Goal: Information Seeking & Learning: Find contact information

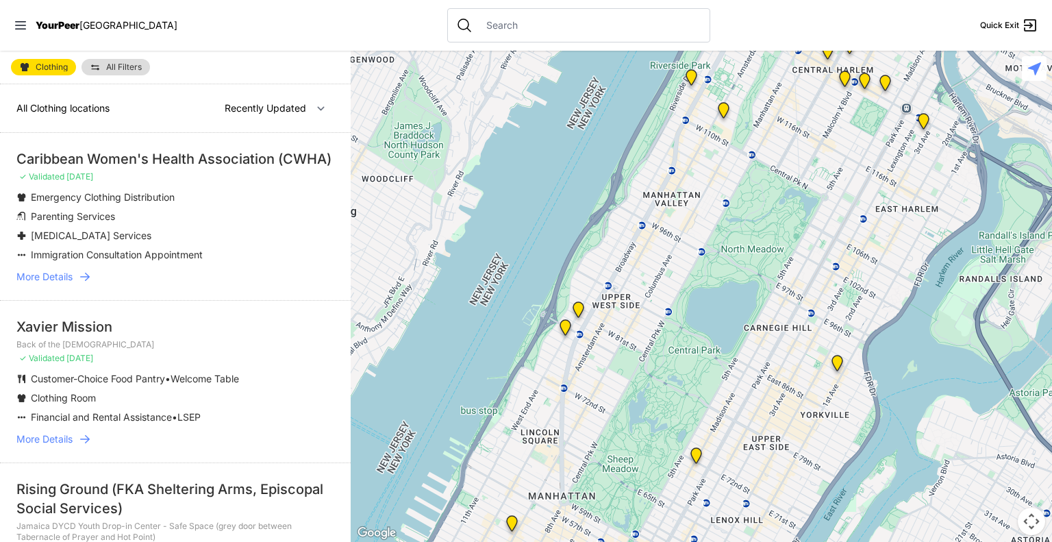
click at [48, 159] on div "Caribbean Women's Health Association (CWHA)" at bounding box center [175, 158] width 318 height 19
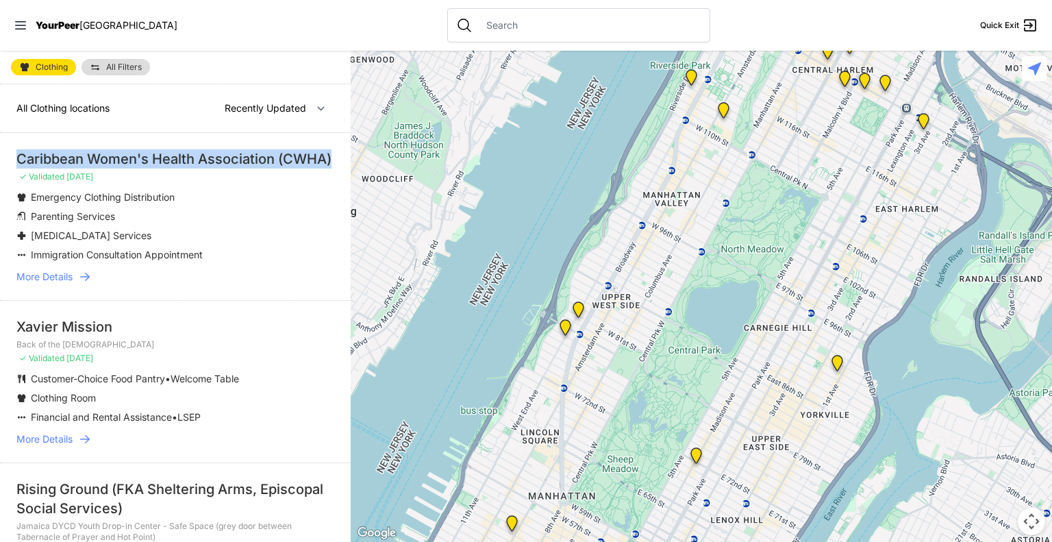
click at [48, 159] on div "Caribbean Women's Health Association (CWHA)" at bounding box center [175, 158] width 318 height 19
copy li "Caribbean Women's Health Association (CWHA)"
click at [64, 284] on span "More Details" at bounding box center [44, 277] width 56 height 14
click at [76, 284] on link "More Details" at bounding box center [175, 277] width 318 height 14
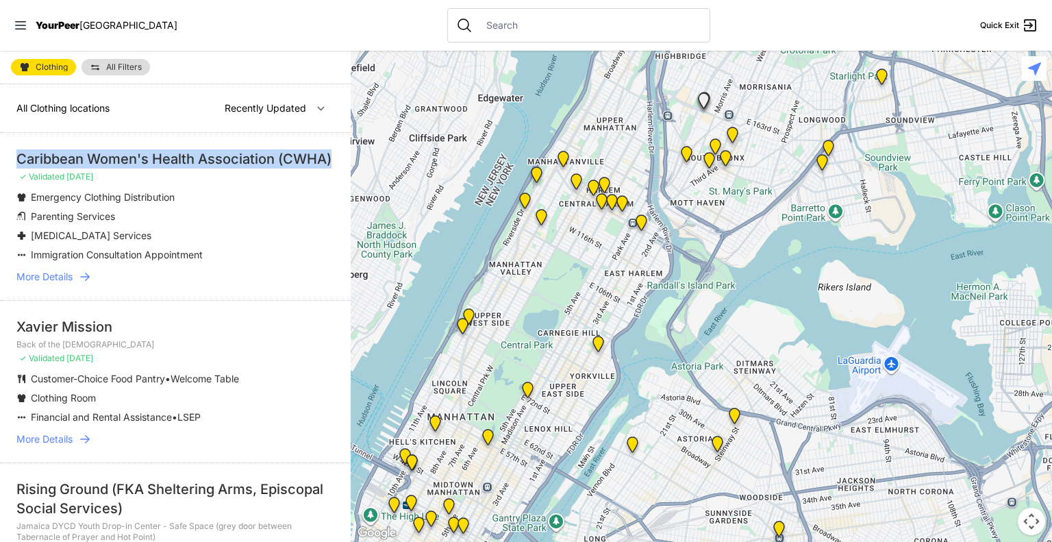
click at [69, 284] on span "More Details" at bounding box center [44, 277] width 56 height 14
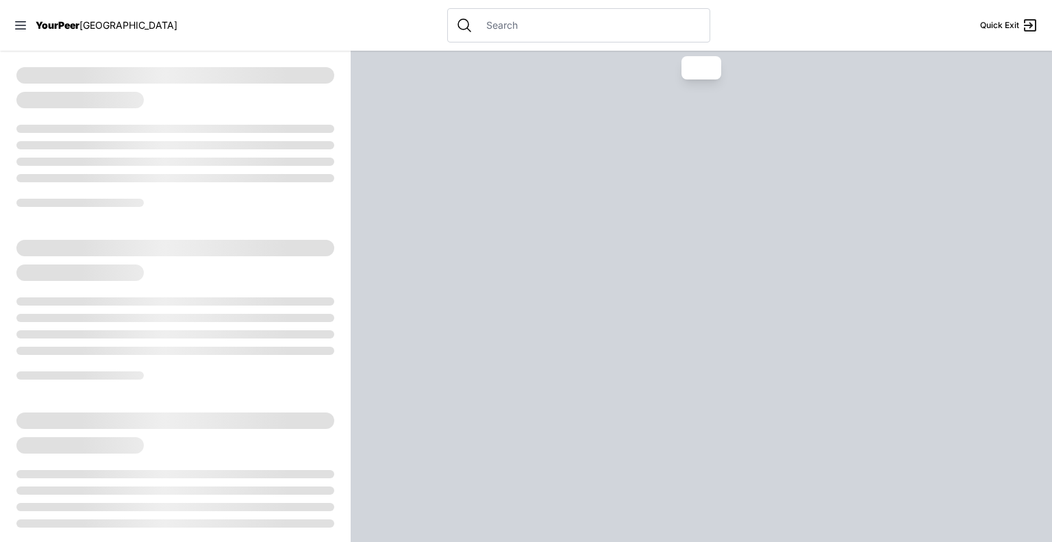
click at [81, 297] on div at bounding box center [175, 301] width 318 height 8
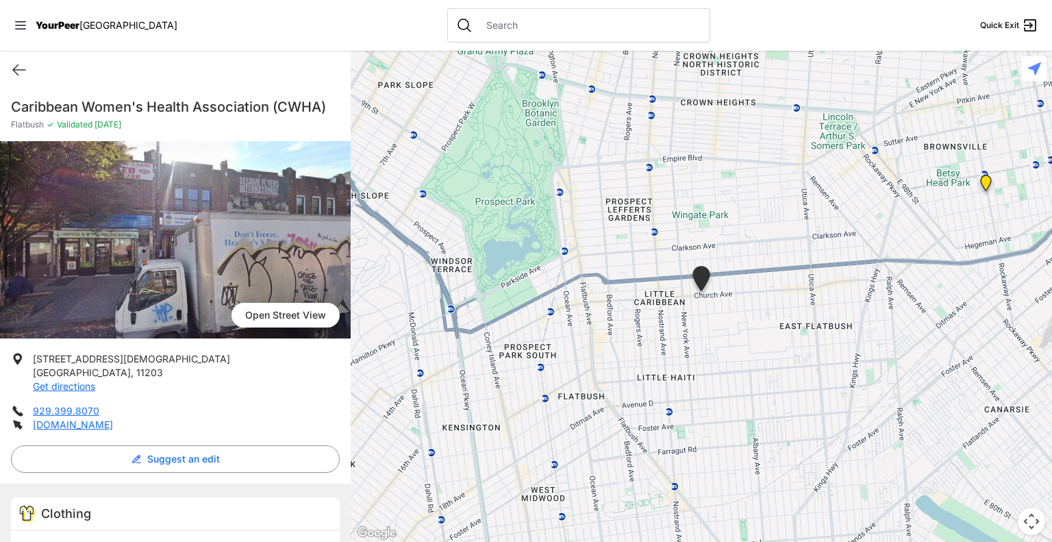
click at [205, 405] on li "929.399.8070" at bounding box center [175, 411] width 329 height 14
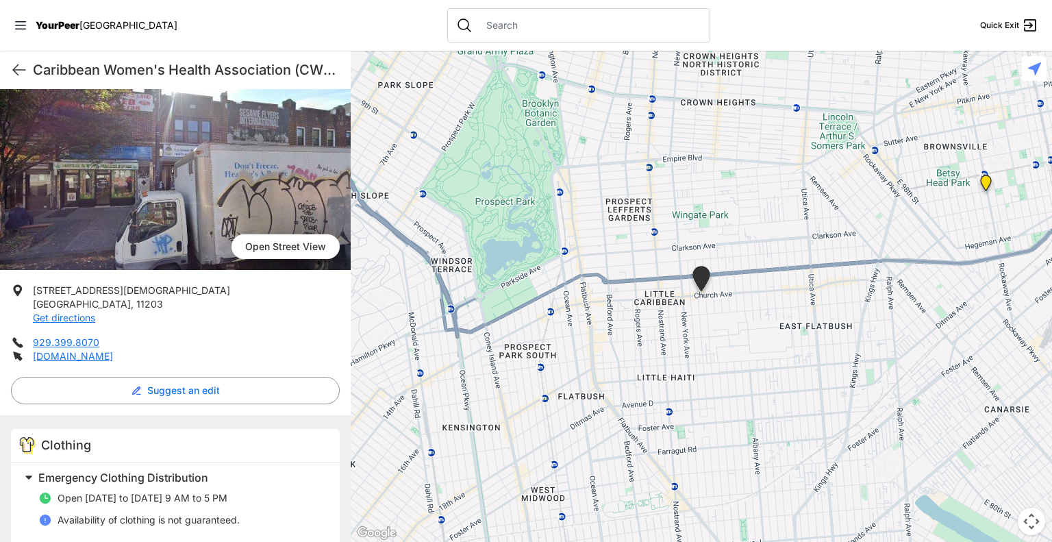
select select "recentlyUpdated"
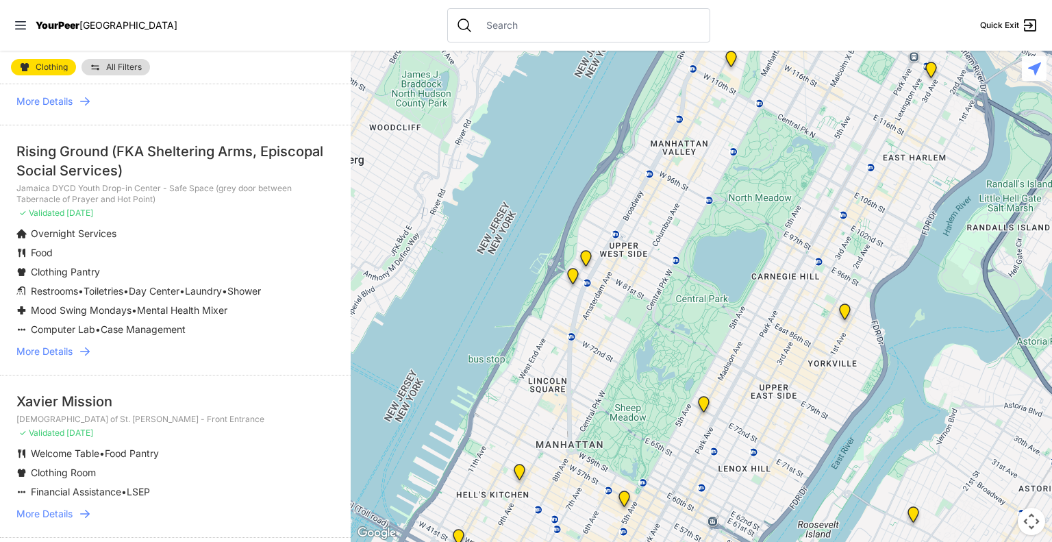
scroll to position [274, 0]
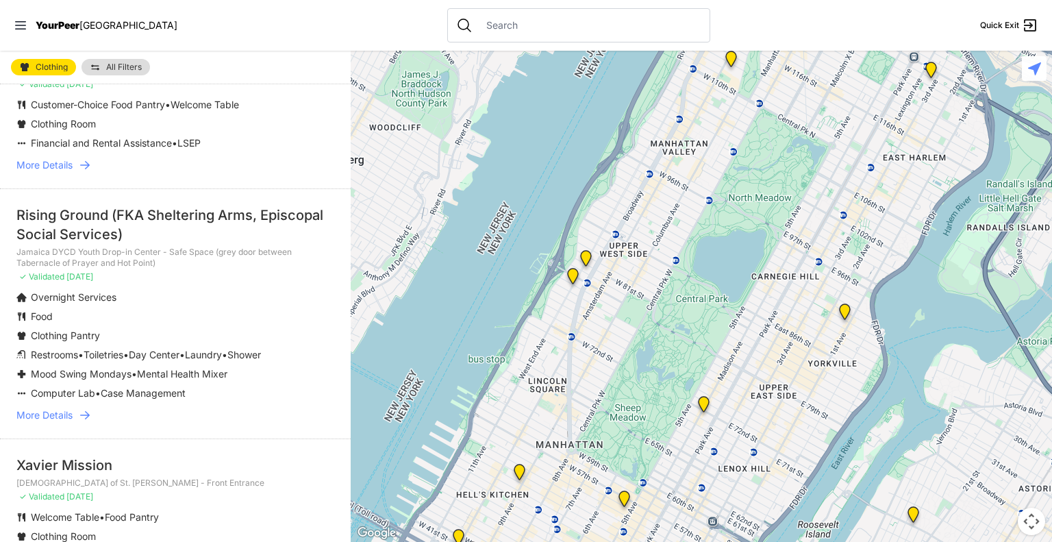
click at [112, 240] on div "Rising Ground (FKA Sheltering Arms, Episcopal Social Services)" at bounding box center [175, 224] width 318 height 38
click at [60, 422] on span "More Details" at bounding box center [44, 415] width 56 height 14
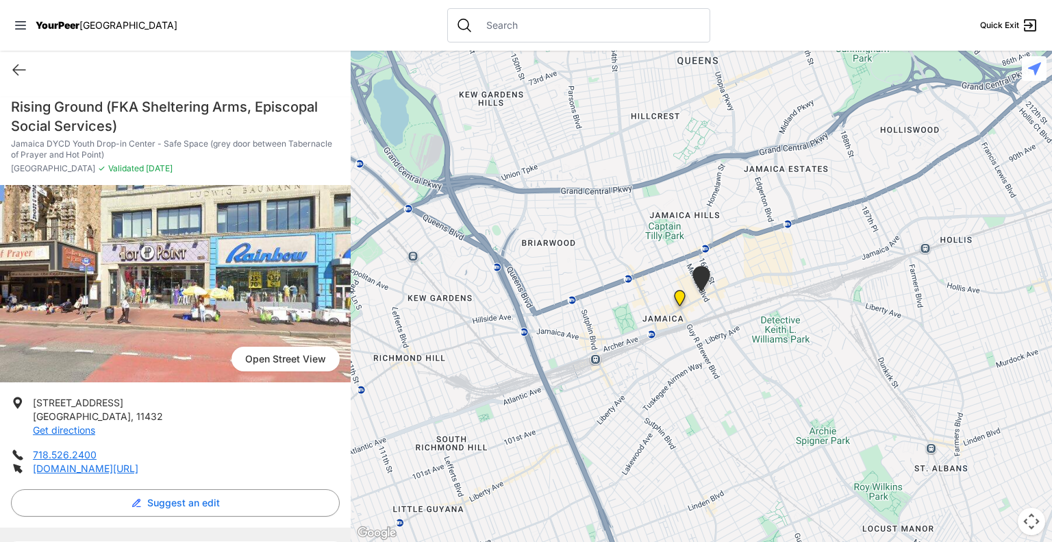
scroll to position [137, 0]
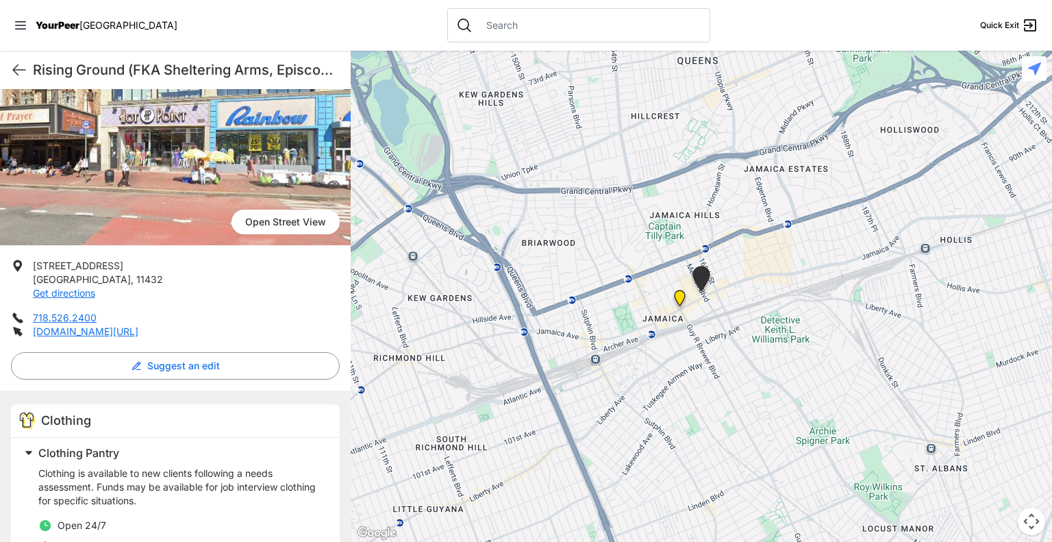
select select "recentlyUpdated"
